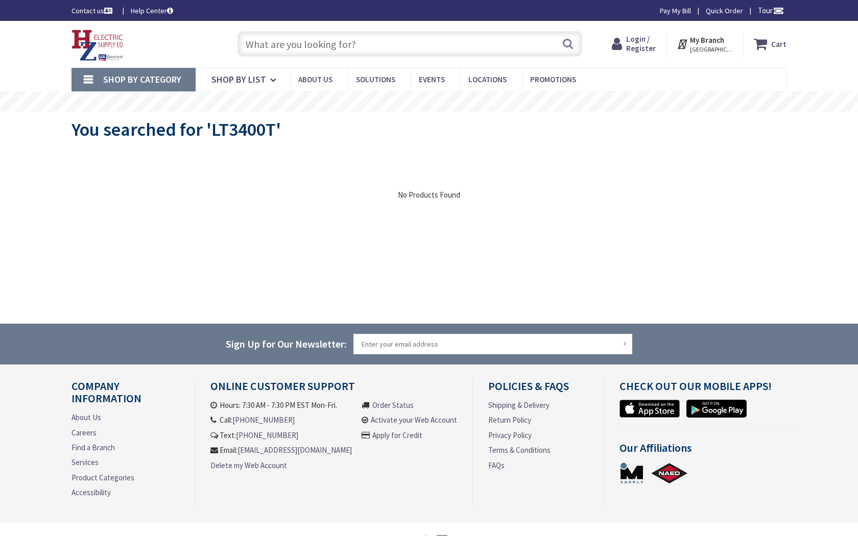
type input "[STREET_ADDRESS]"
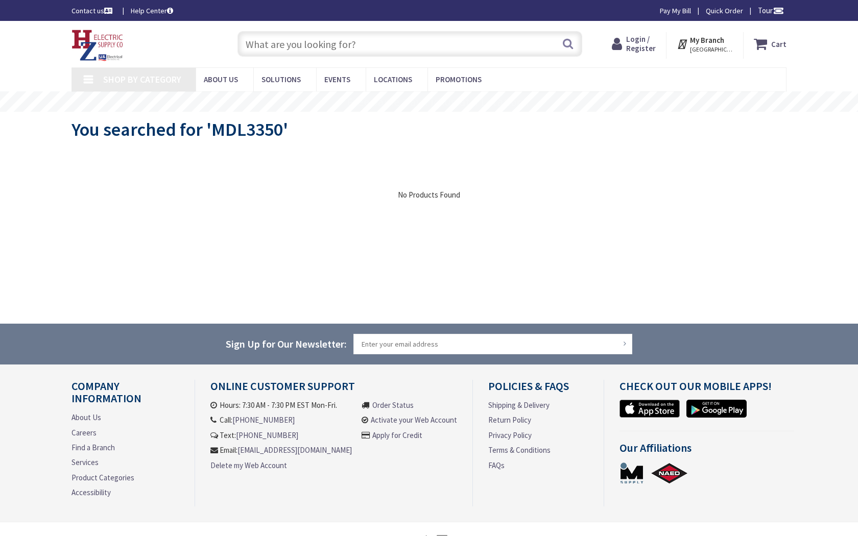
type input "[STREET_ADDRESS]"
